Goal: Information Seeking & Learning: Learn about a topic

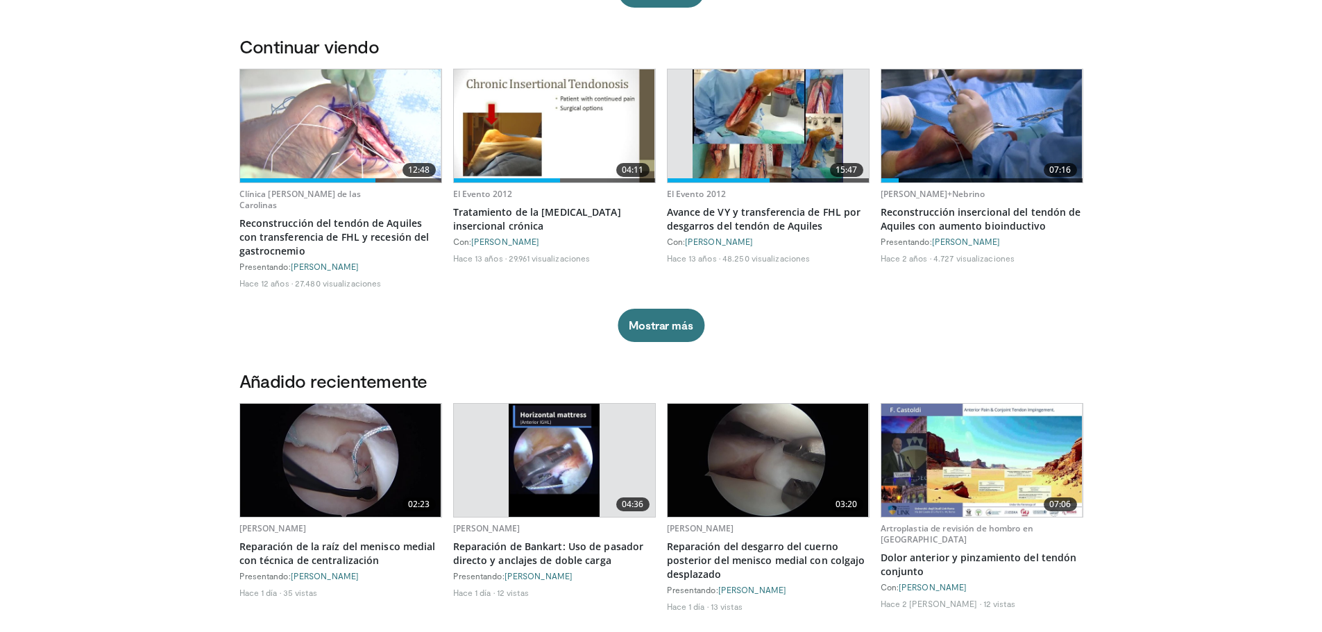
scroll to position [486, 0]
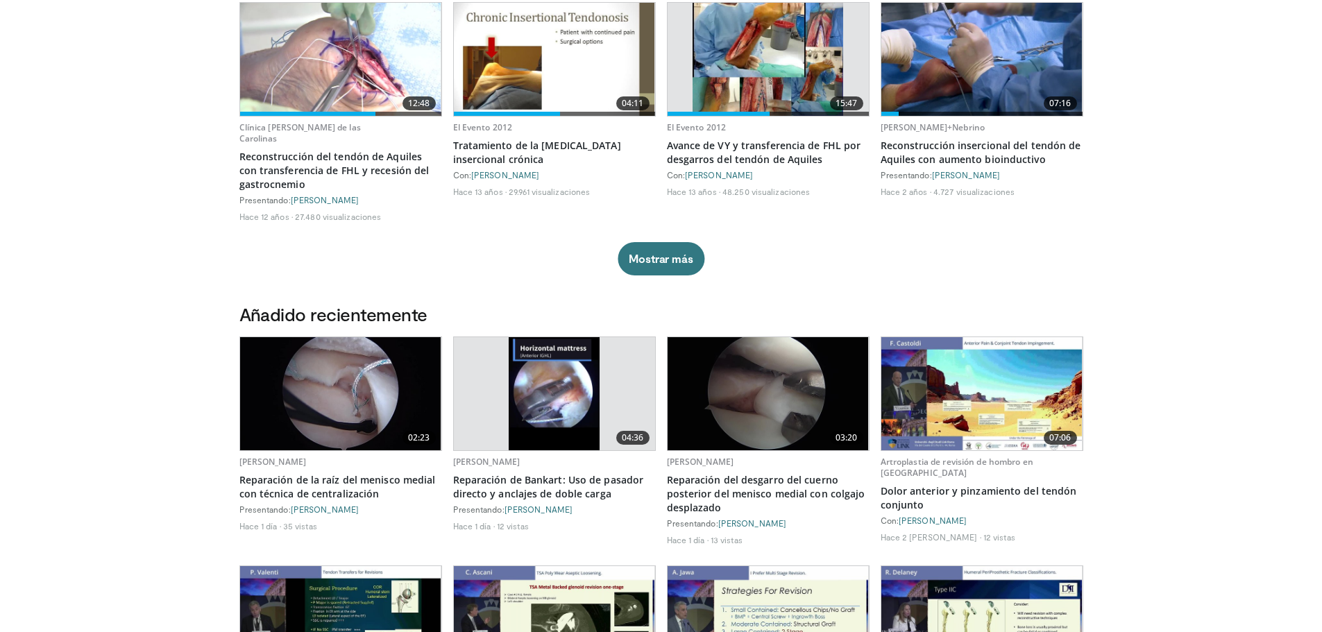
click at [337, 420] on img at bounding box center [340, 393] width 201 height 113
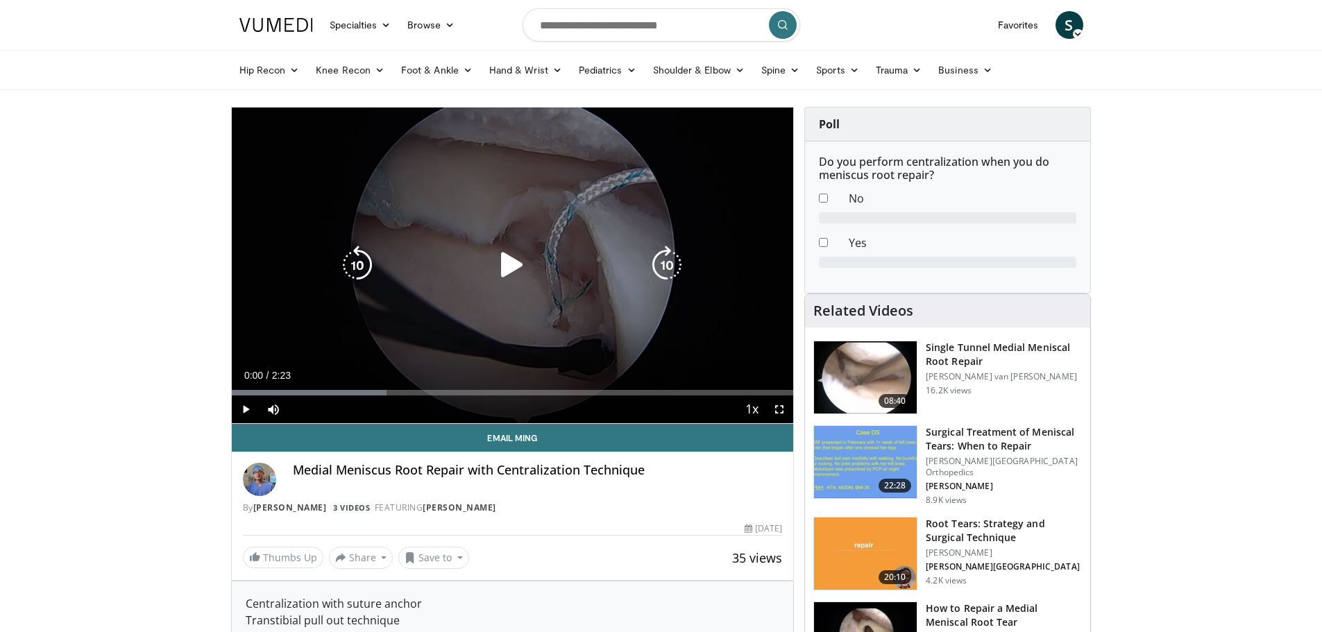
click at [514, 263] on icon "Video Player" at bounding box center [512, 265] width 39 height 39
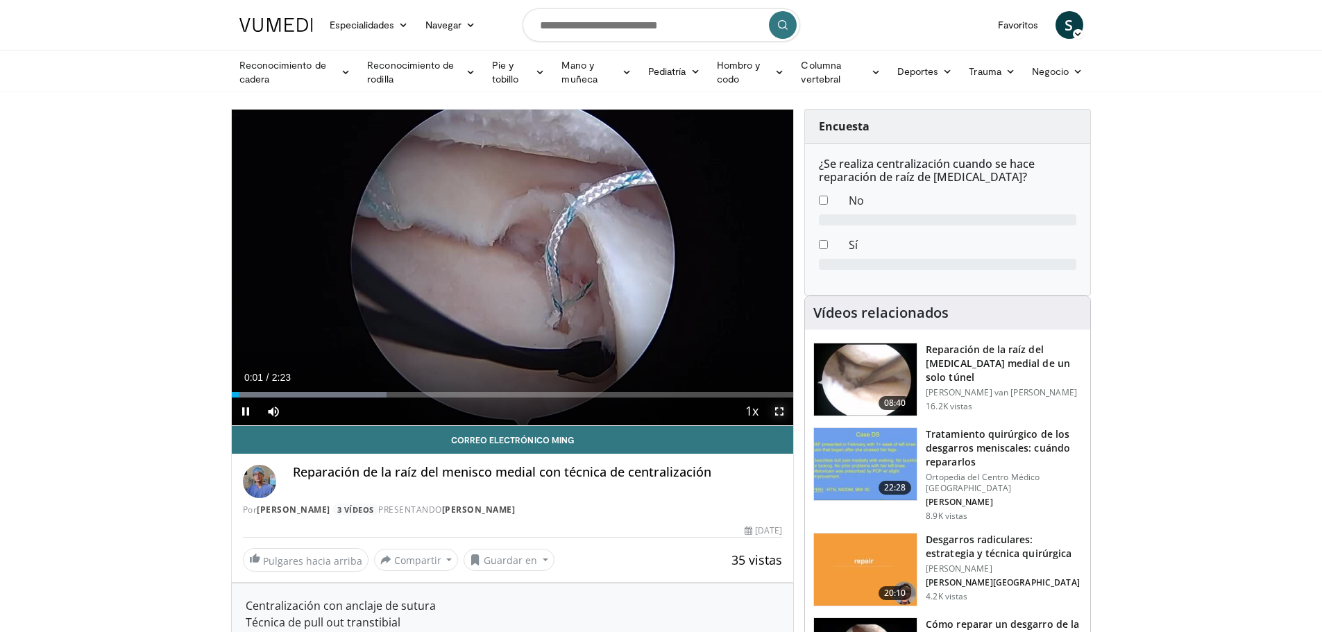
click at [773, 415] on span "Video Player" at bounding box center [780, 412] width 28 height 28
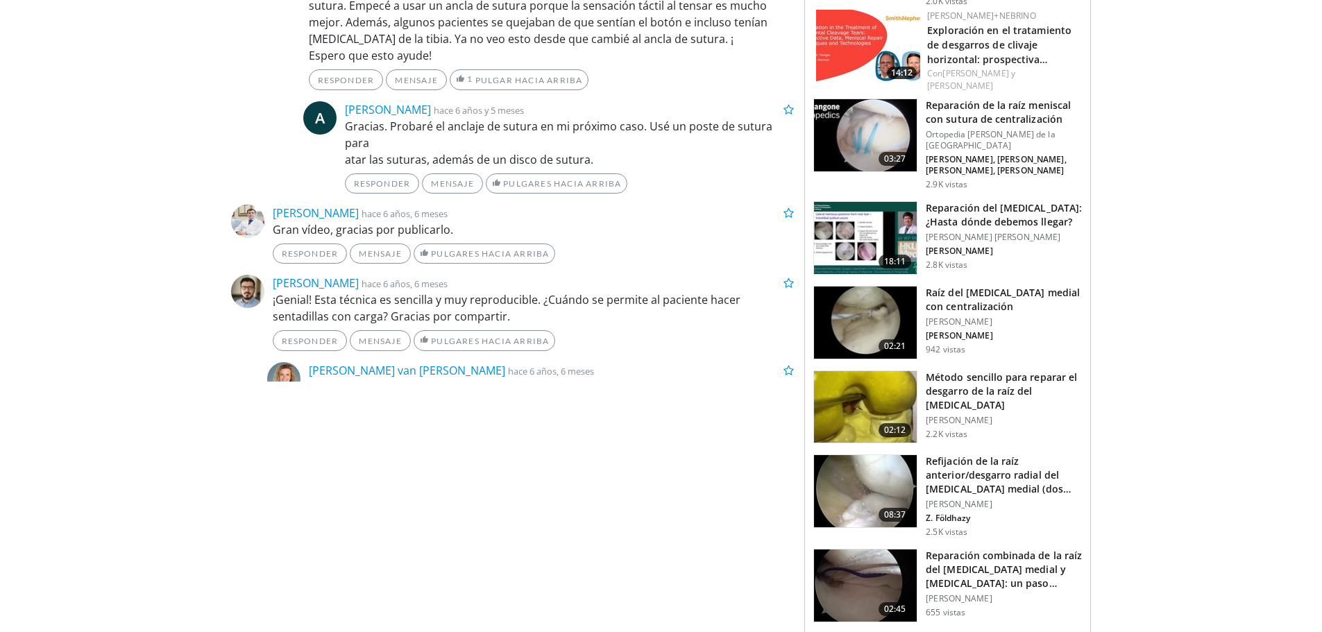
scroll to position [1388, 0]
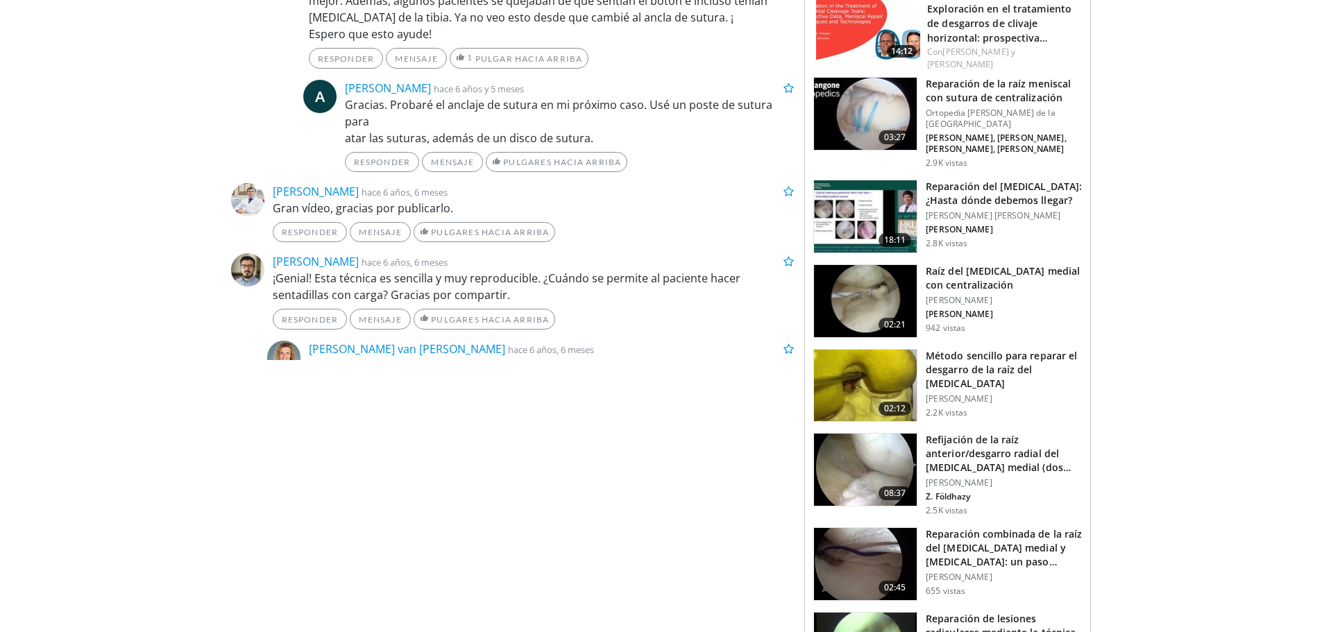
click at [1022, 349] on font "Método sencillo para reparar el desgarro de la raíz del [MEDICAL_DATA]" at bounding box center [1001, 369] width 151 height 41
click at [867, 468] on img at bounding box center [865, 470] width 103 height 72
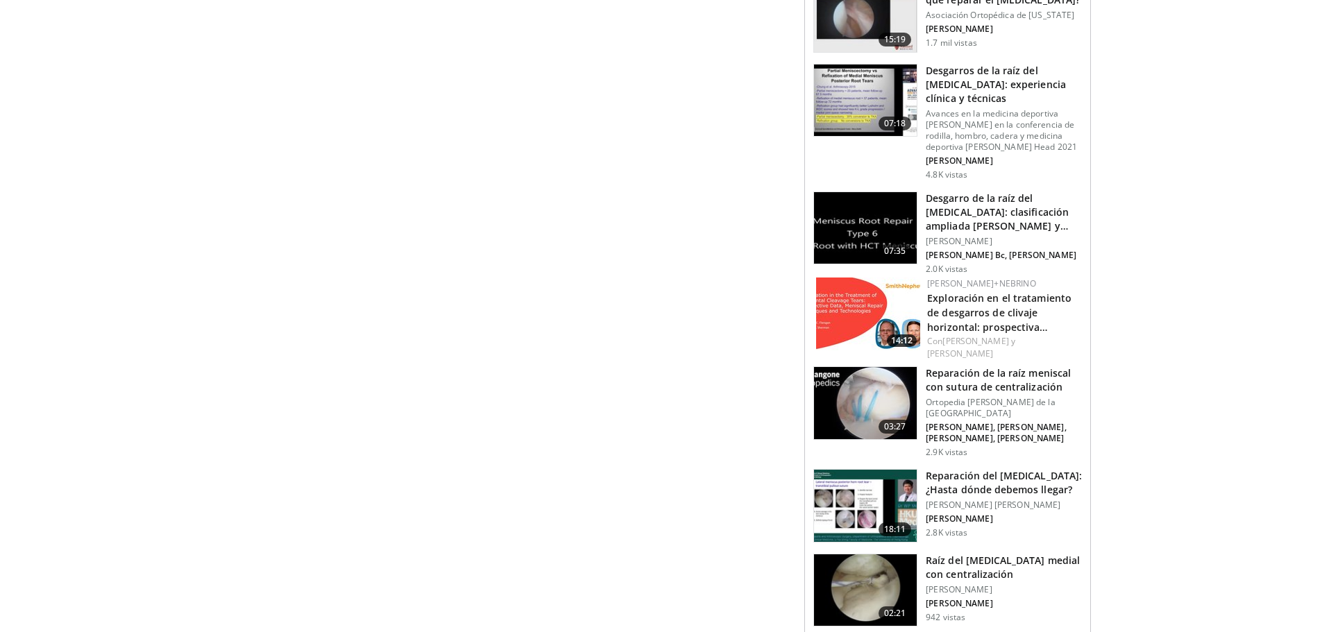
scroll to position [1319, 0]
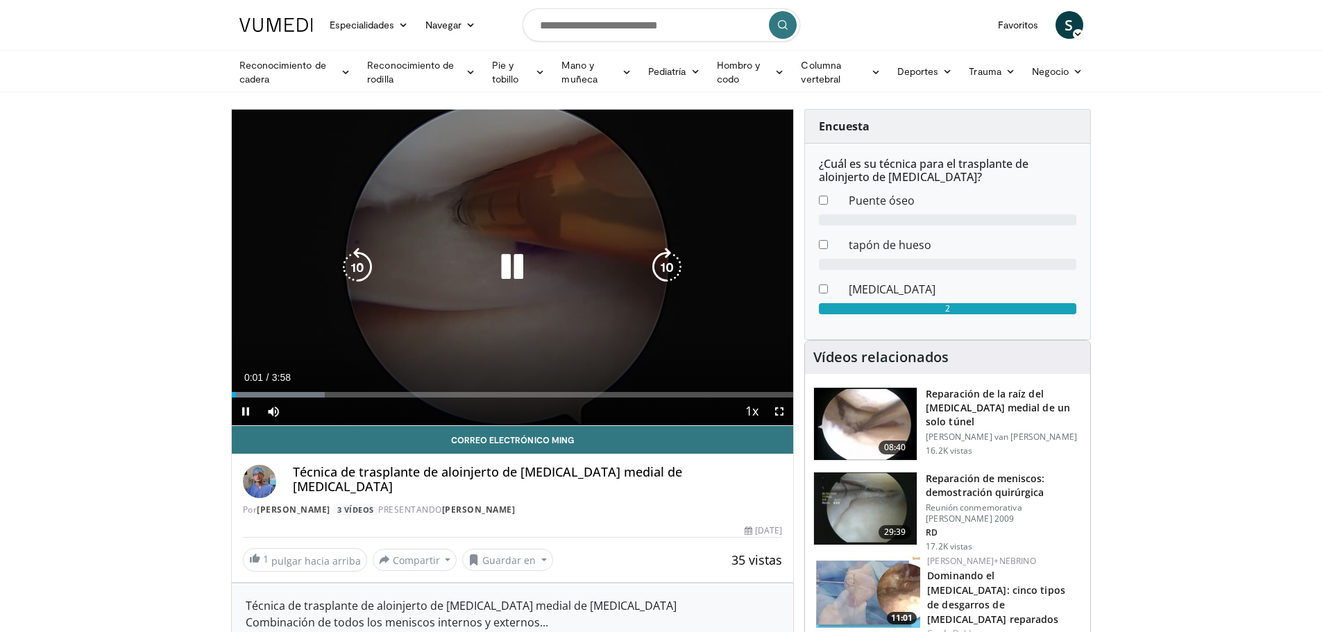
click at [464, 203] on div "10 seconds Tap to unmute" at bounding box center [513, 268] width 562 height 316
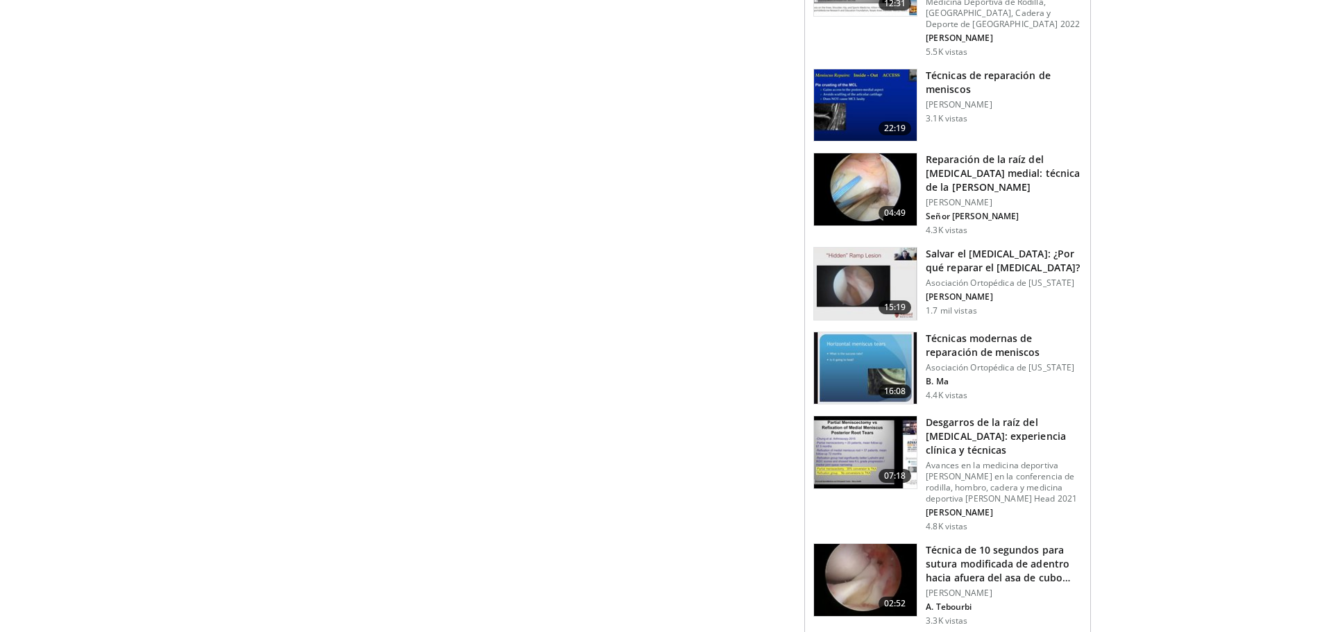
scroll to position [1159, 0]
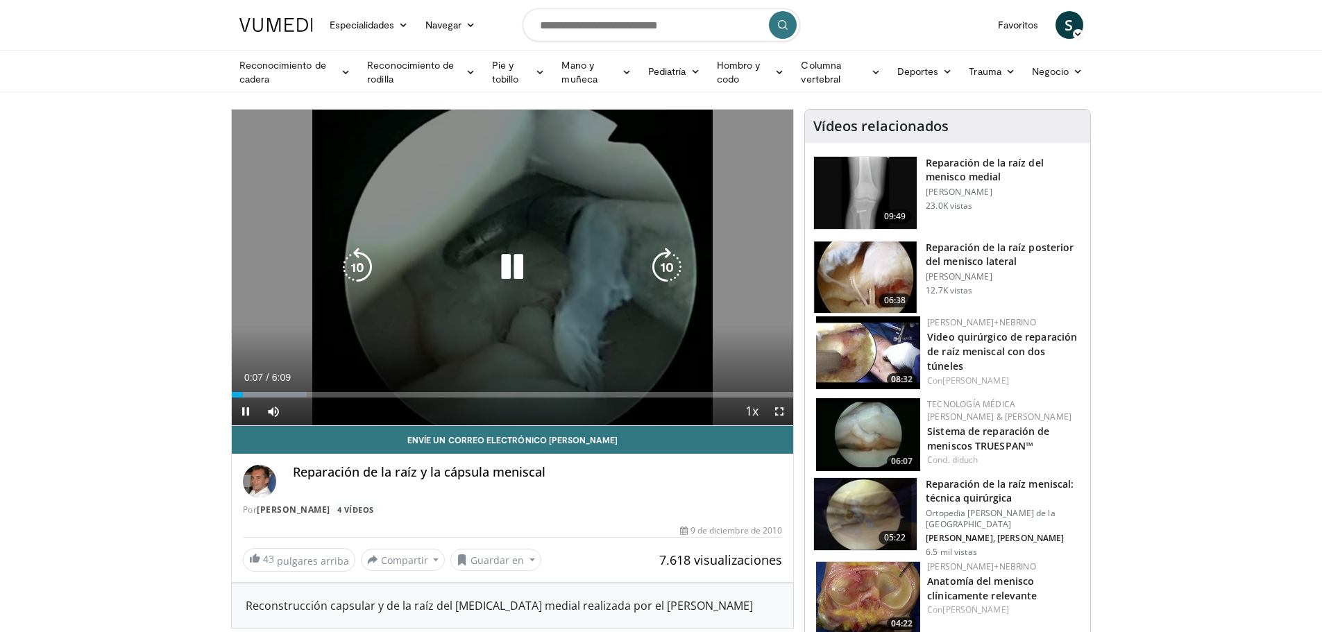
click at [589, 231] on div "10 seconds Tap to unmute" at bounding box center [513, 268] width 562 height 316
